Goal: Find specific page/section: Find specific page/section

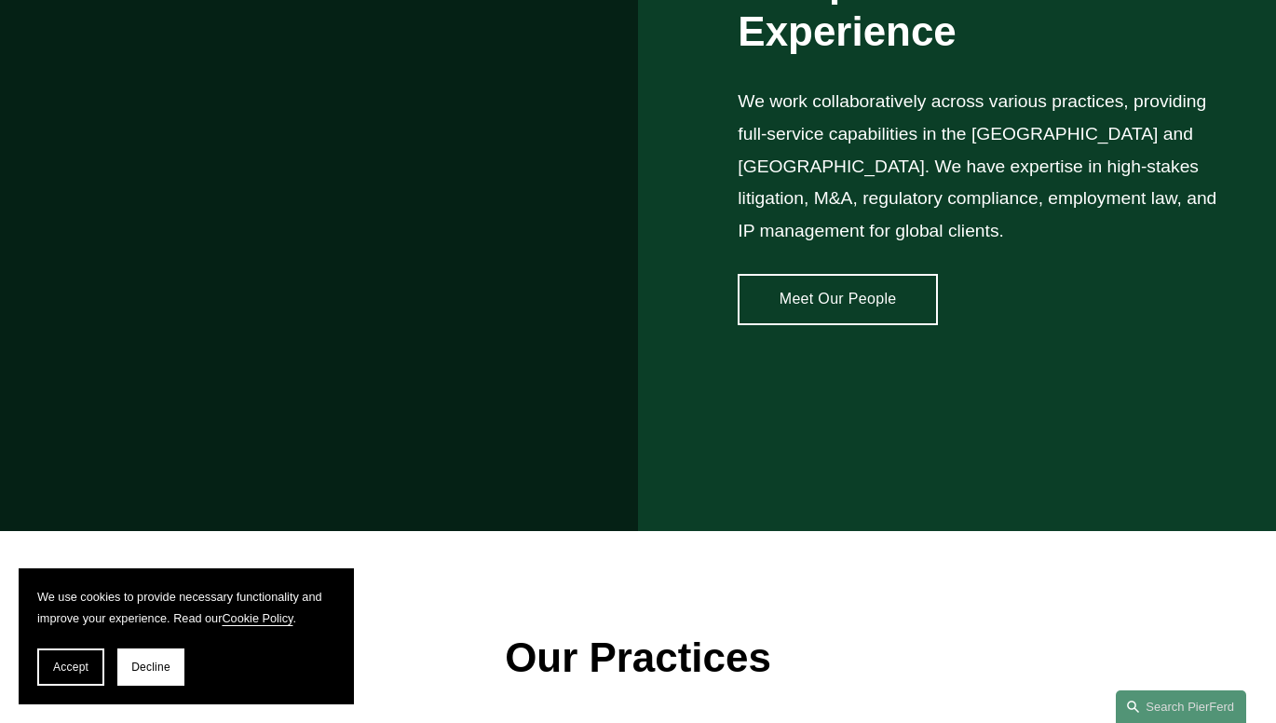
scroll to position [1570, 0]
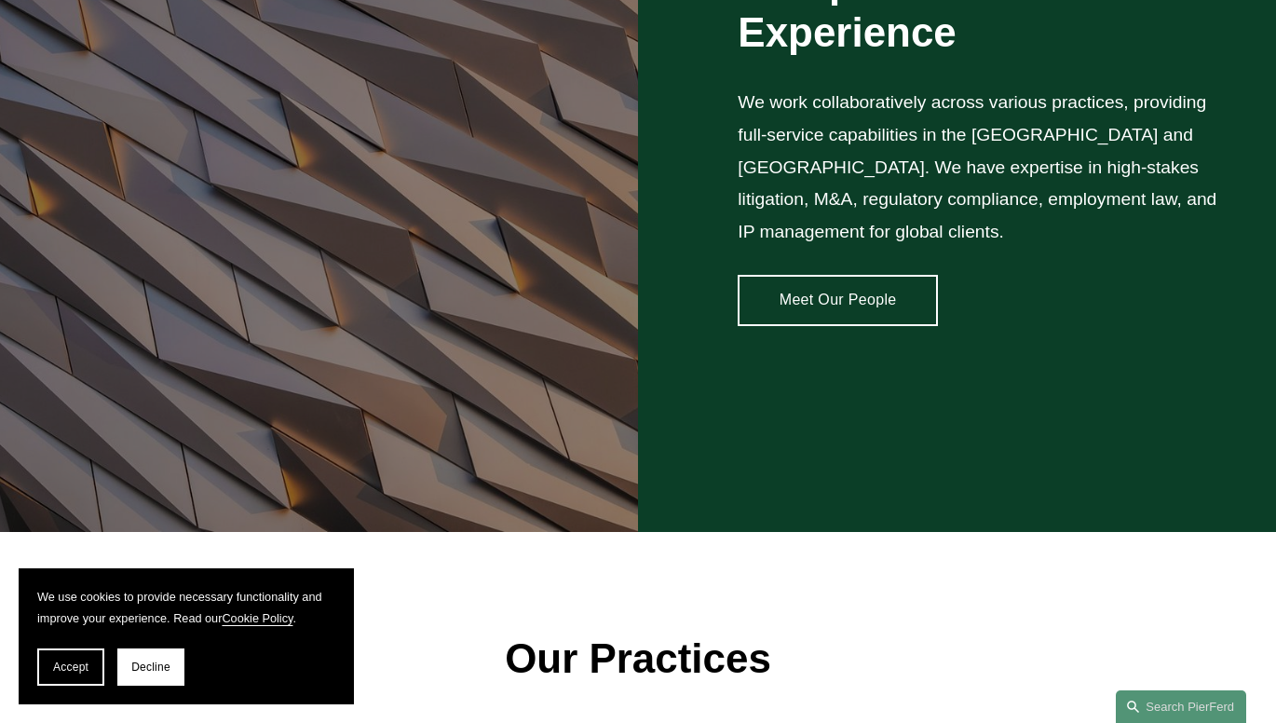
click at [786, 276] on link "Meet Our People" at bounding box center [838, 300] width 200 height 51
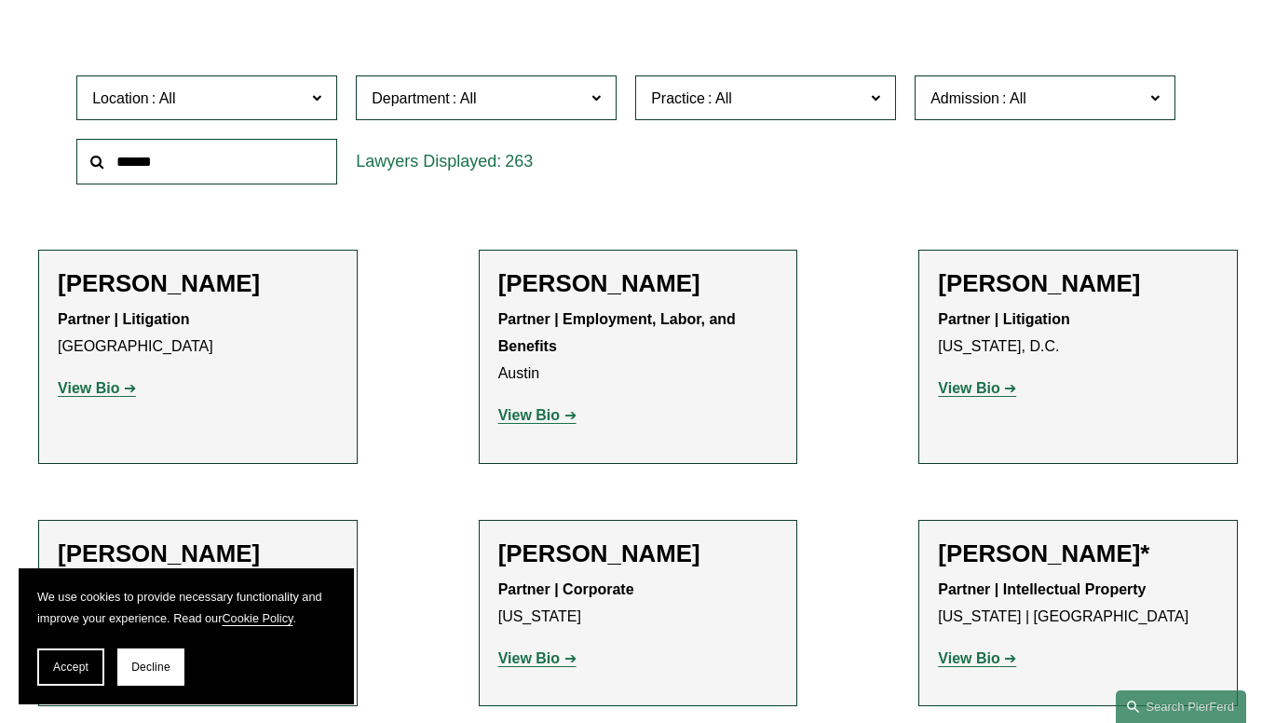
scroll to position [533, 0]
click at [293, 168] on input "text" at bounding box center [206, 161] width 261 height 46
type input "******"
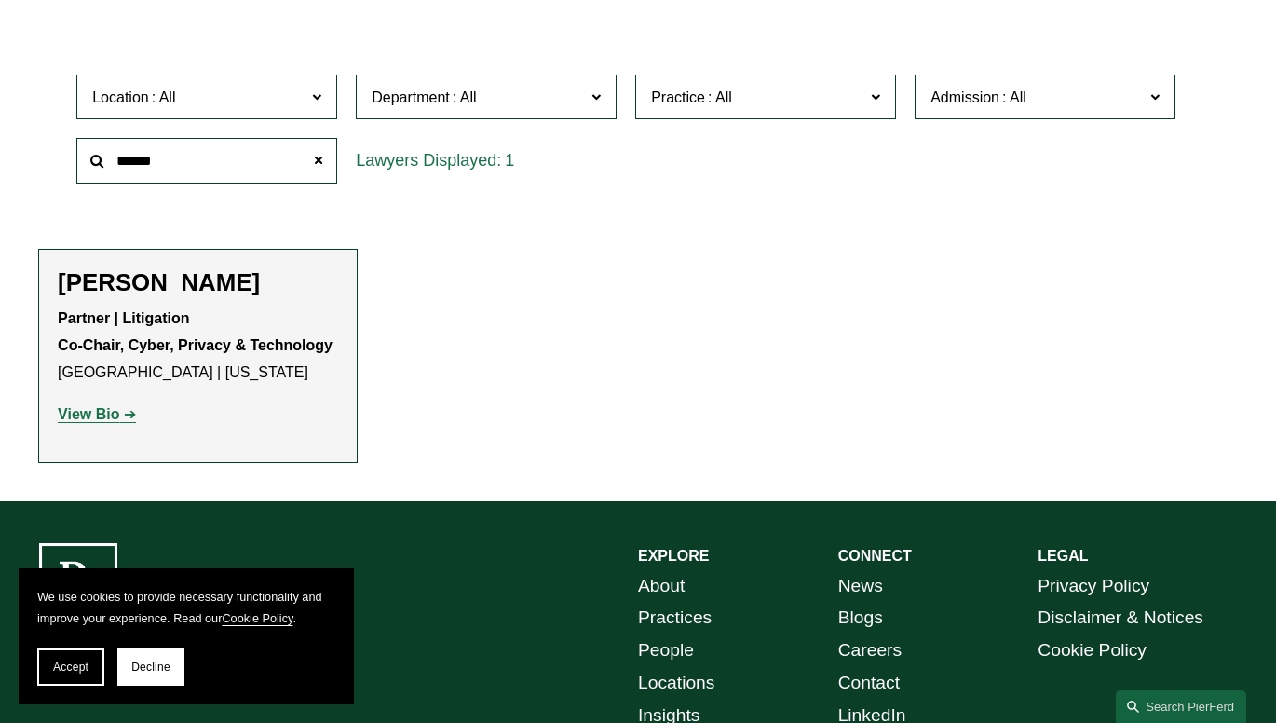
click at [223, 286] on h2 "[PERSON_NAME]" at bounding box center [198, 282] width 280 height 29
click at [90, 415] on strong "View Bio" at bounding box center [88, 414] width 61 height 16
